Goal: Transaction & Acquisition: Subscribe to service/newsletter

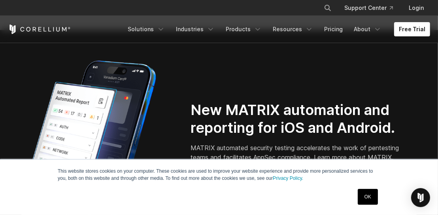
scroll to position [528, 0]
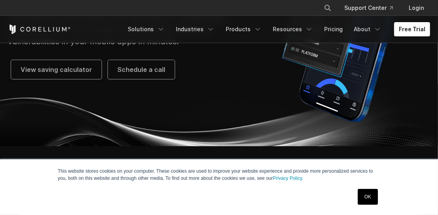
scroll to position [164, 0]
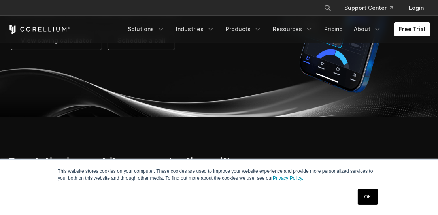
drag, startPoint x: 365, startPoint y: 191, endPoint x: 364, endPoint y: 196, distance: 4.4
click at [365, 192] on link "OK" at bounding box center [367, 197] width 20 height 16
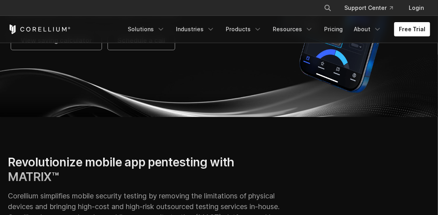
scroll to position [0, 0]
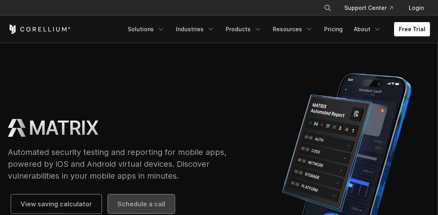
click at [125, 206] on span "Schedule a call" at bounding box center [141, 203] width 48 height 9
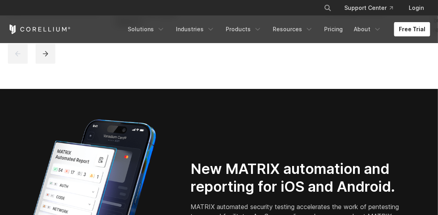
click at [413, 27] on link "Free Trial" at bounding box center [412, 29] width 36 height 14
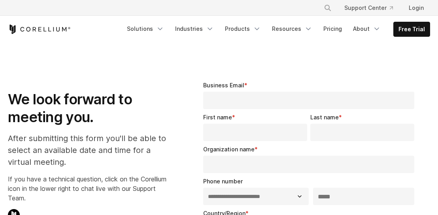
select select "**"
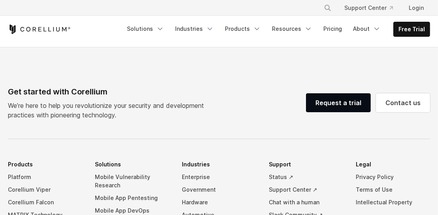
scroll to position [461, 0]
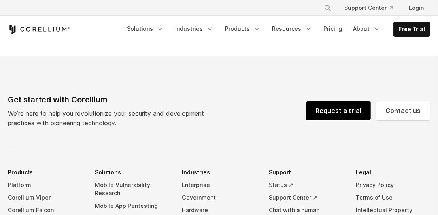
click at [342, 113] on link "Request a trial" at bounding box center [338, 110] width 65 height 19
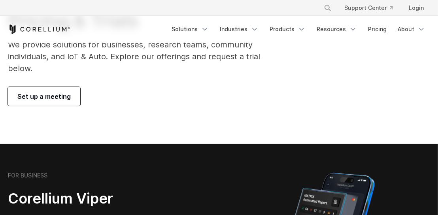
scroll to position [66, 0]
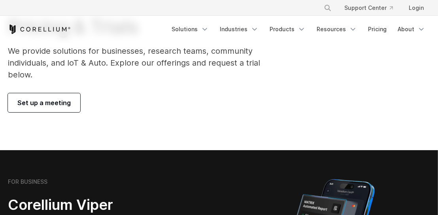
click at [40, 100] on span "Set up a meeting" at bounding box center [43, 102] width 53 height 9
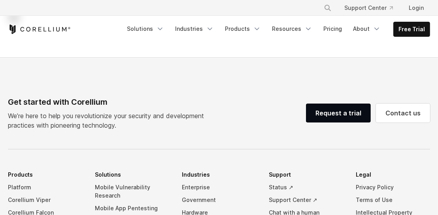
select select "**"
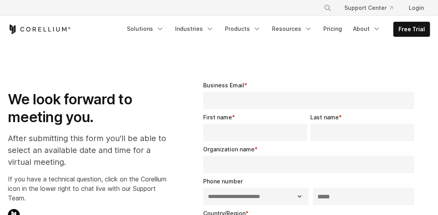
click at [237, 95] on input "Business Email *" at bounding box center [308, 100] width 211 height 17
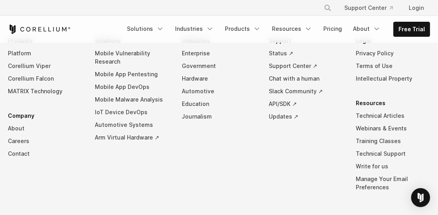
scroll to position [592, 0]
